Goal: Information Seeking & Learning: Learn about a topic

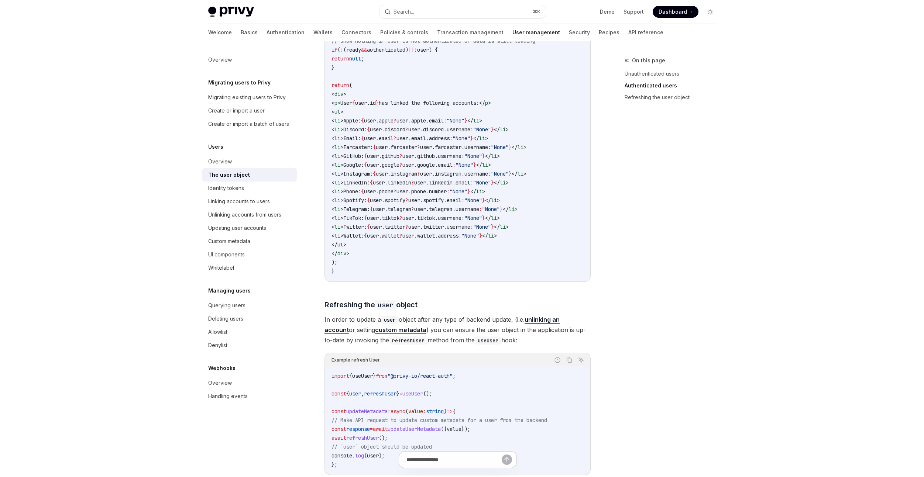
scroll to position [713, 0]
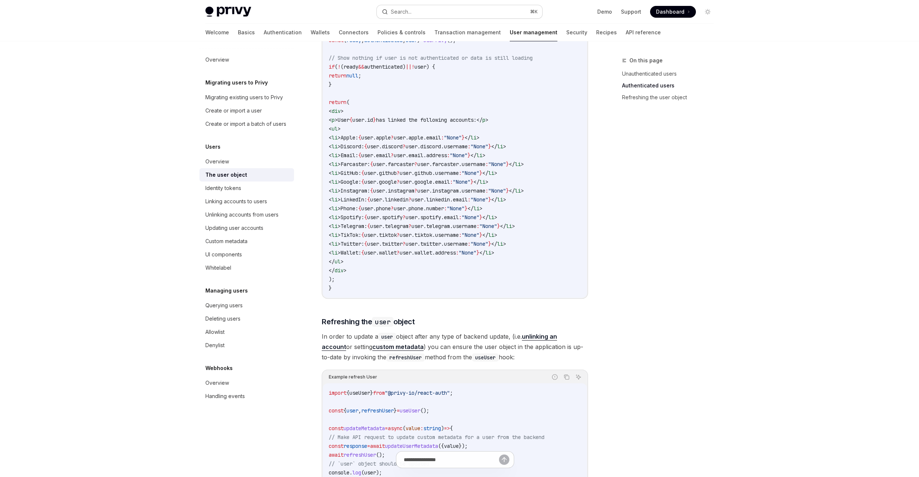
click at [413, 12] on button "Search... ⌘ K" at bounding box center [459, 11] width 165 height 13
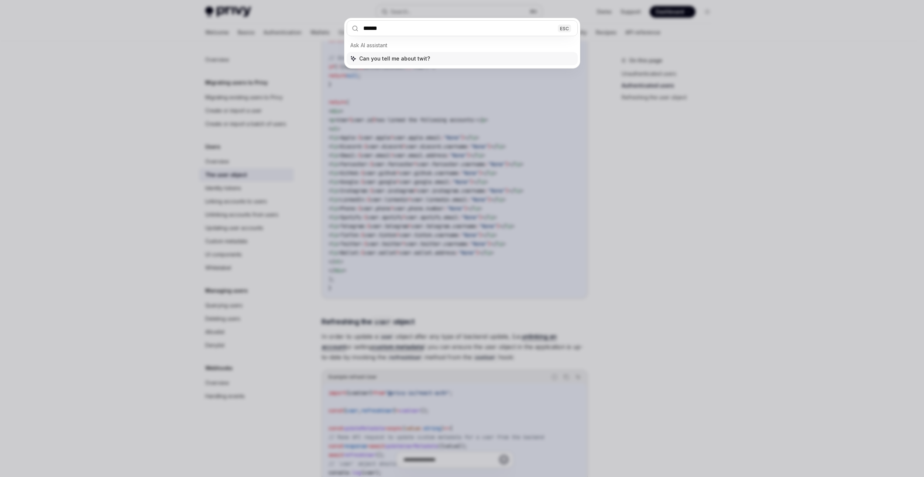
type input "*******"
type textarea "*"
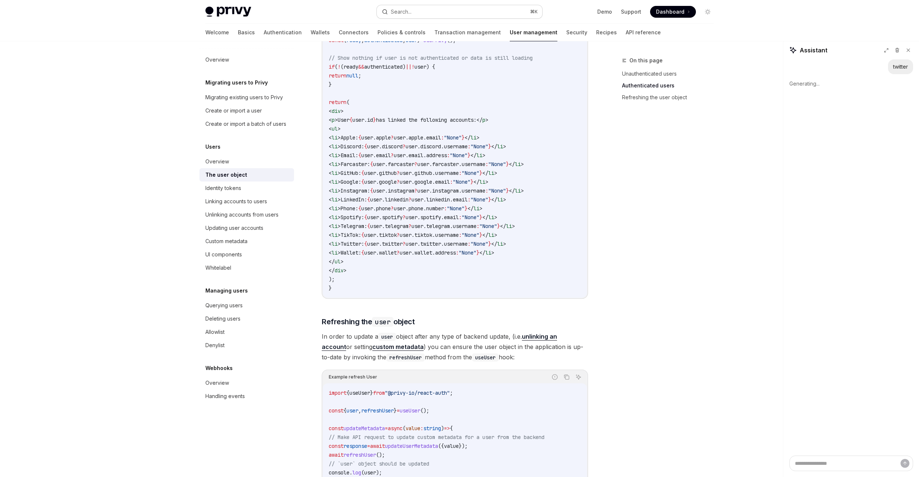
click at [407, 13] on div "Search..." at bounding box center [401, 11] width 21 height 9
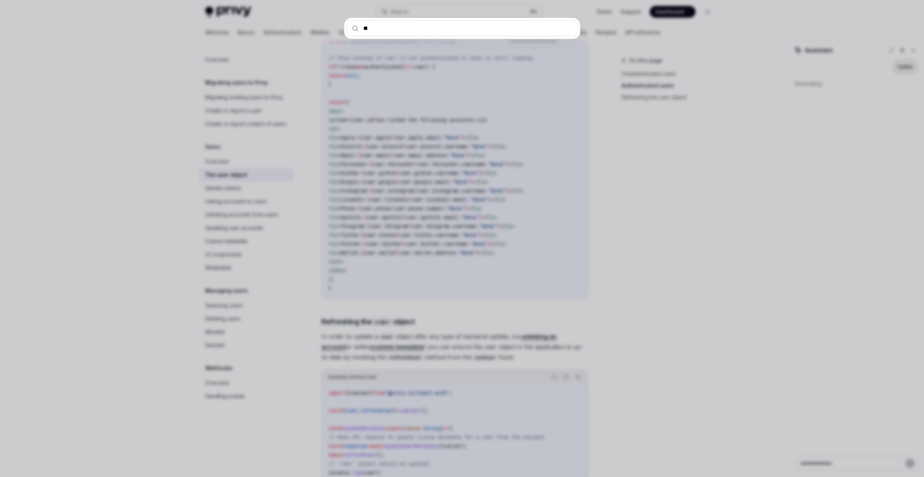
type input "***"
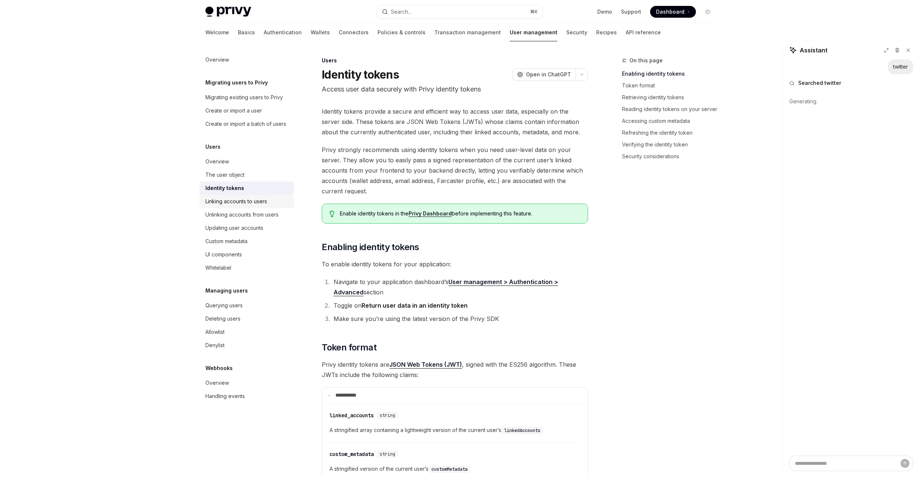
click at [239, 204] on div "Linking accounts to users" at bounding box center [236, 201] width 62 height 9
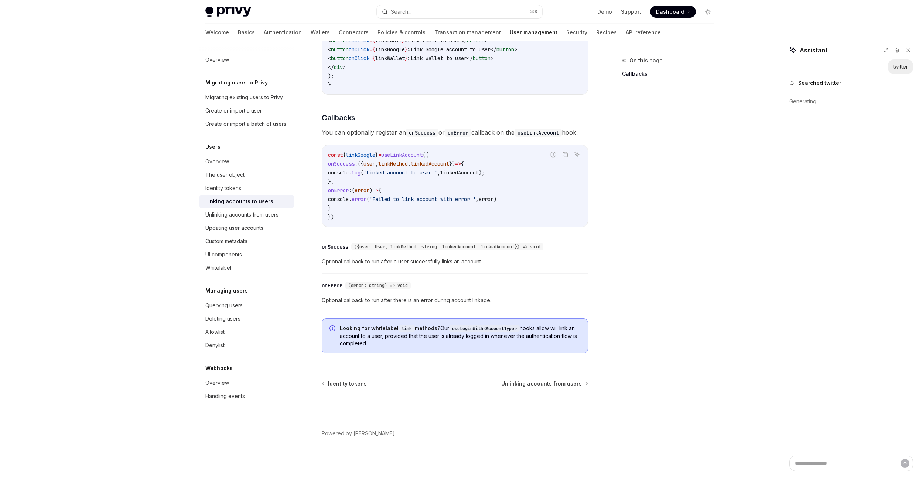
scroll to position [732, 0]
click at [228, 258] on div "UI components" at bounding box center [223, 254] width 37 height 9
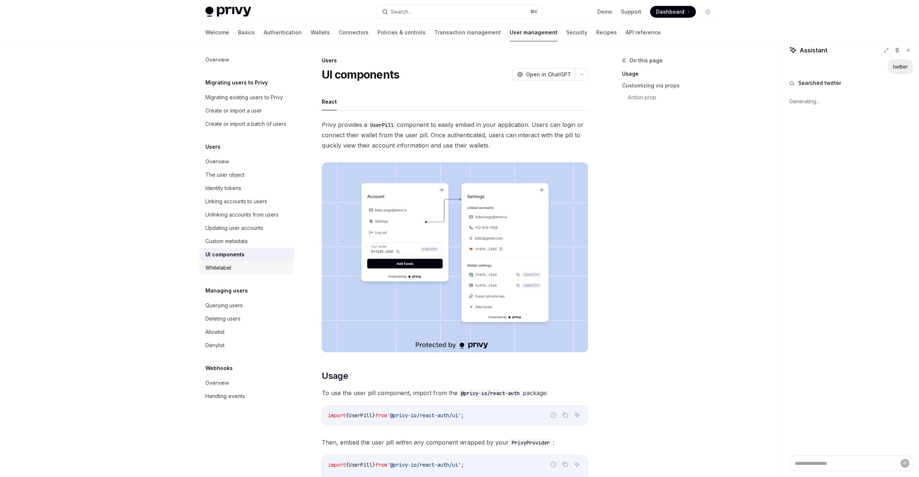
click at [226, 268] on div "Whitelabel" at bounding box center [218, 268] width 26 height 9
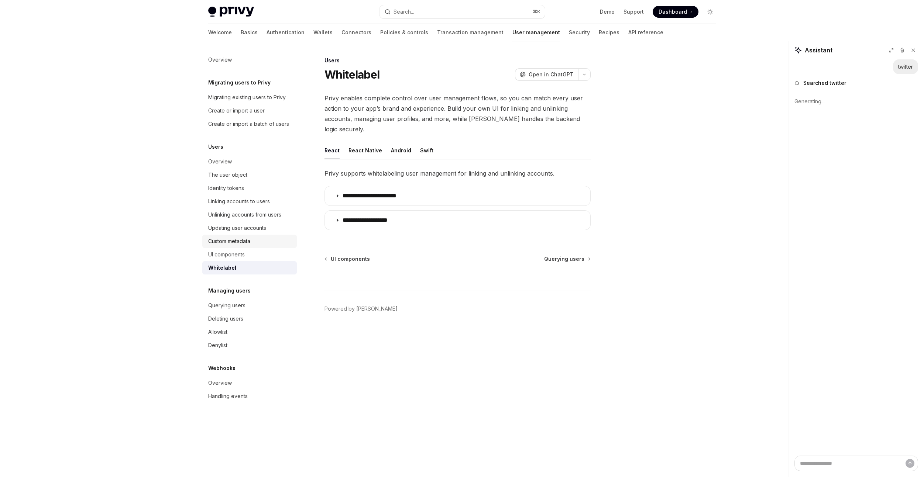
click at [231, 246] on link "Custom metadata" at bounding box center [249, 241] width 95 height 13
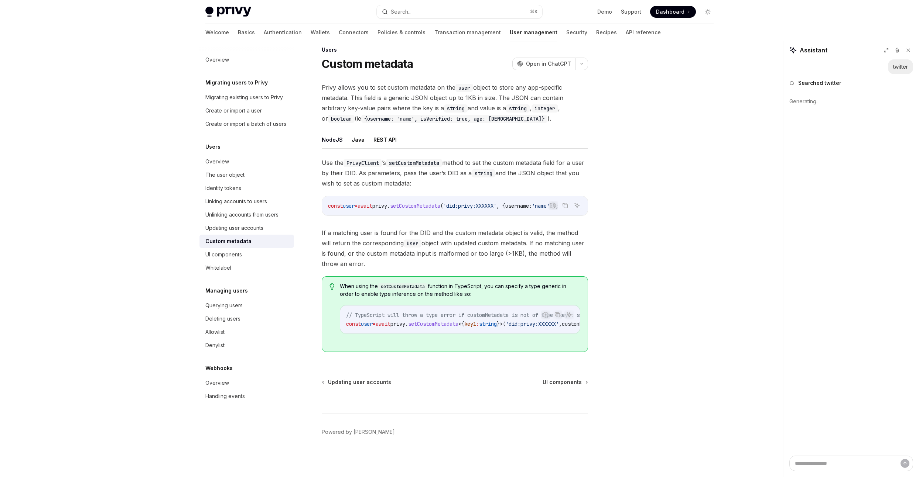
scroll to position [17, 0]
click at [254, 224] on div "Updating user accounts" at bounding box center [234, 228] width 58 height 9
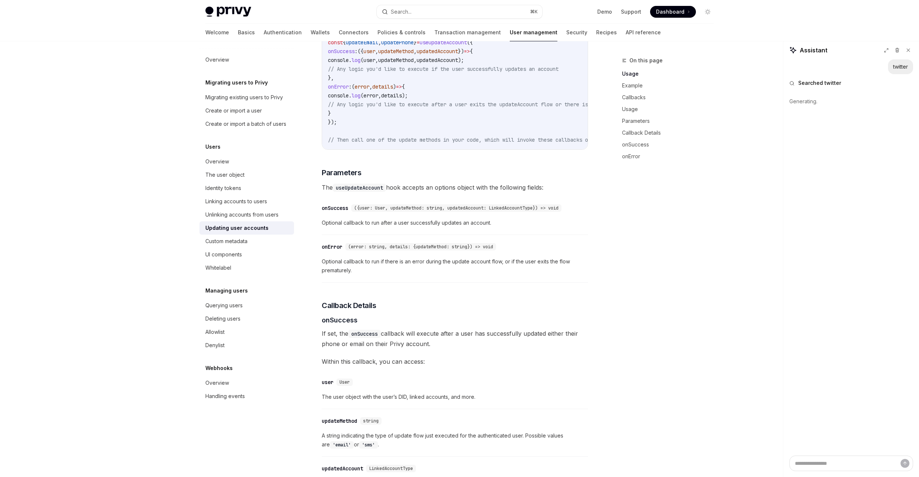
scroll to position [911, 0]
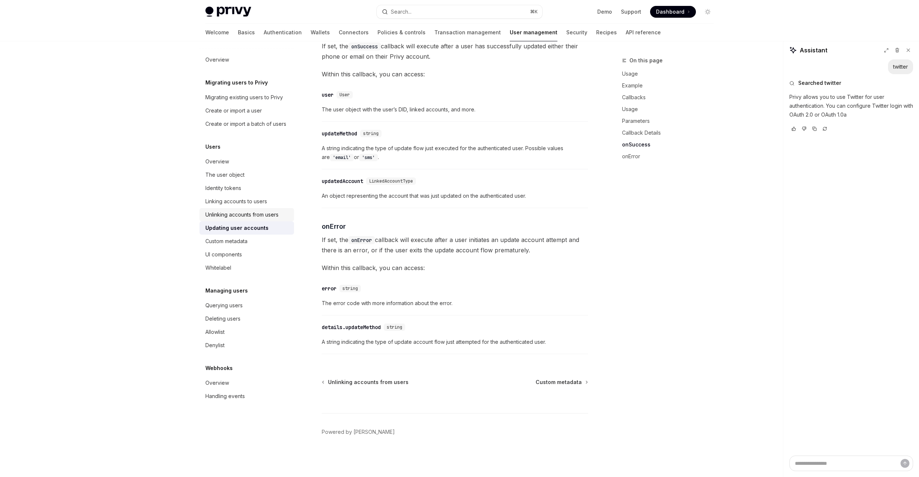
click at [248, 219] on link "Unlinking accounts from users" at bounding box center [246, 214] width 95 height 13
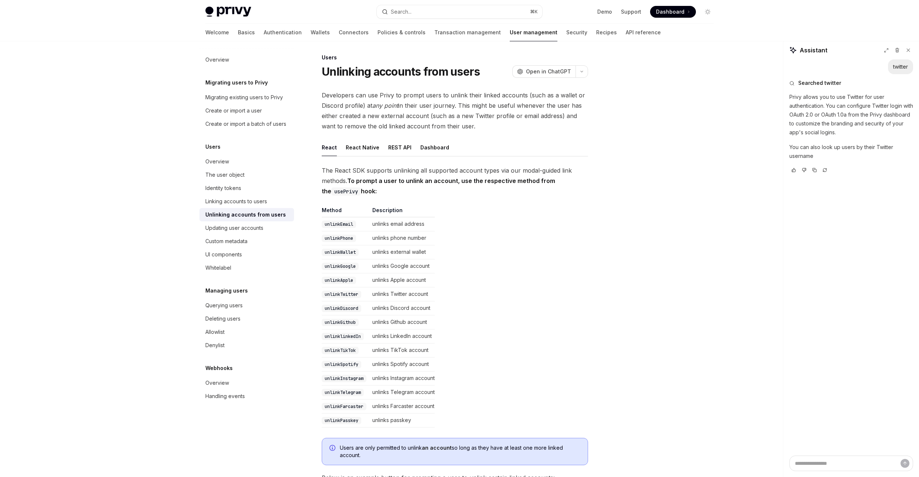
scroll to position [274, 0]
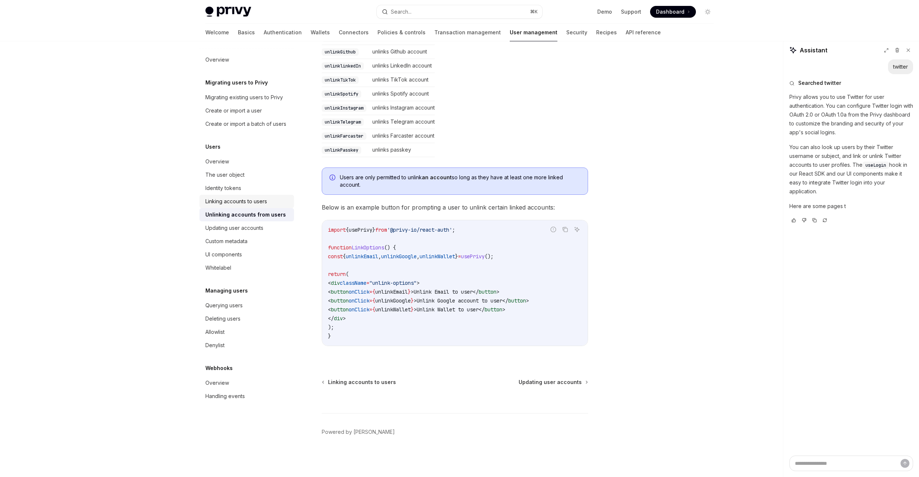
click at [238, 206] on link "Linking accounts to users" at bounding box center [246, 201] width 95 height 13
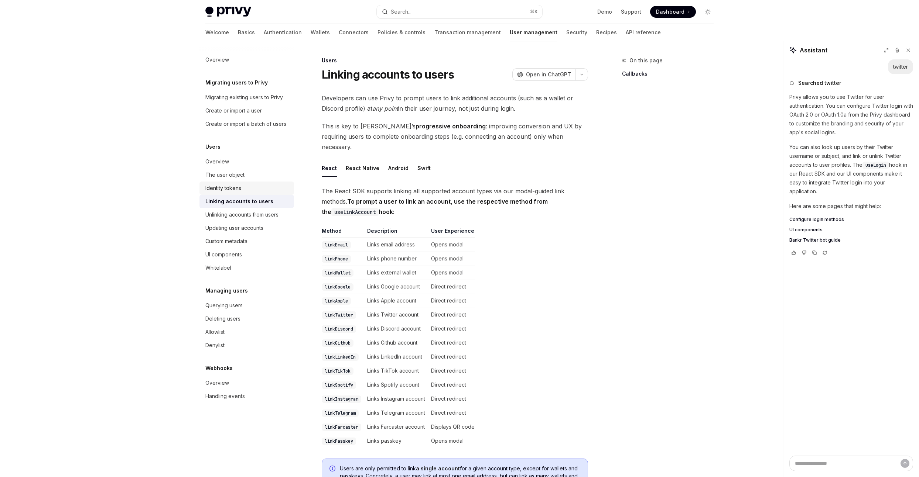
click at [235, 194] on link "Identity tokens" at bounding box center [246, 188] width 95 height 13
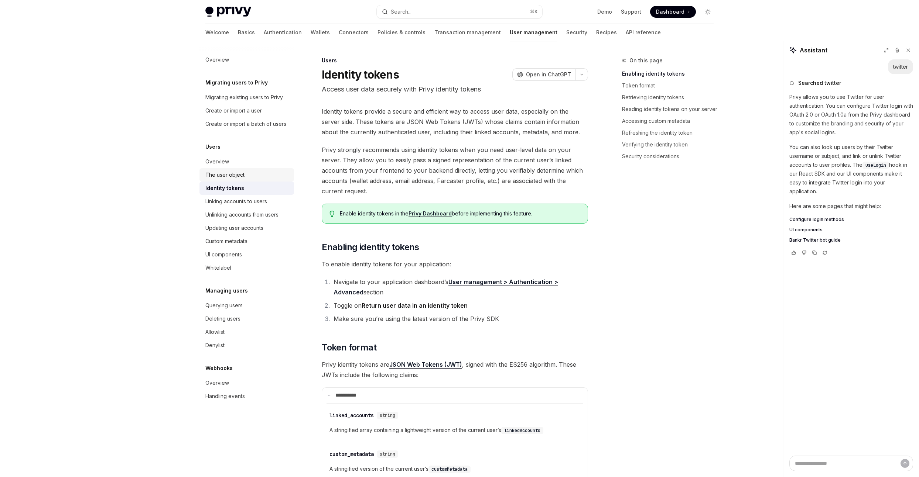
click at [233, 181] on link "The user object" at bounding box center [246, 174] width 95 height 13
type textarea "*"
